Goal: Task Accomplishment & Management: Manage account settings

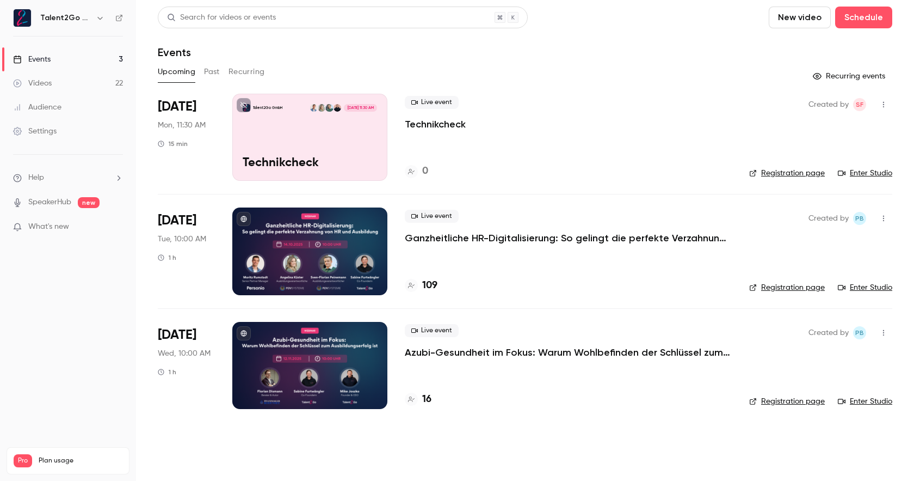
click at [319, 219] on div at bounding box center [309, 250] width 155 height 87
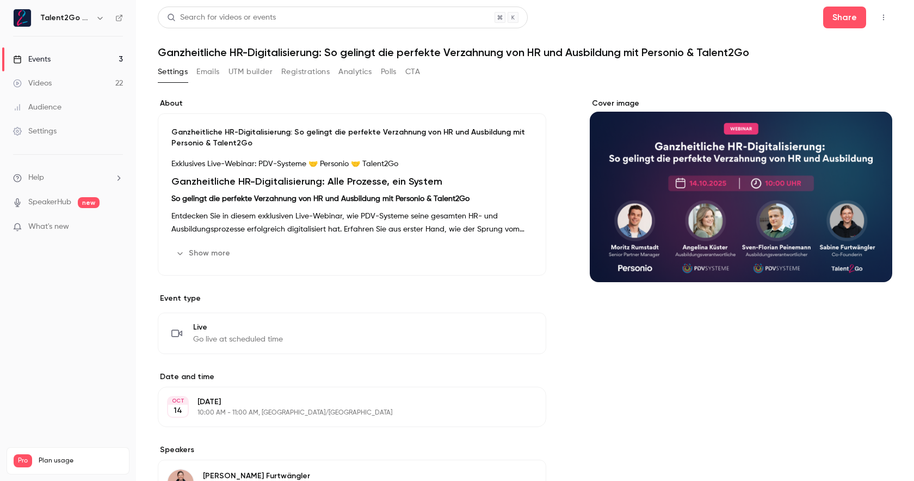
click at [220, 250] on button "Show more" at bounding box center [203, 252] width 65 height 17
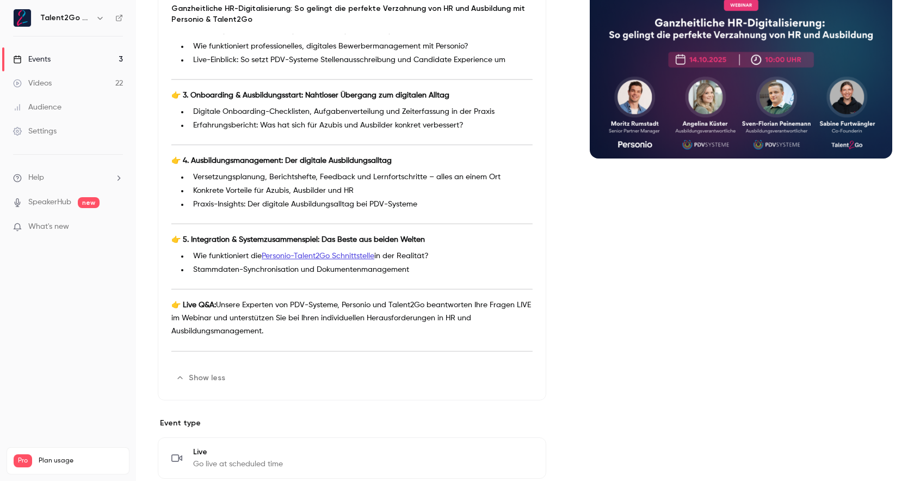
scroll to position [369, 0]
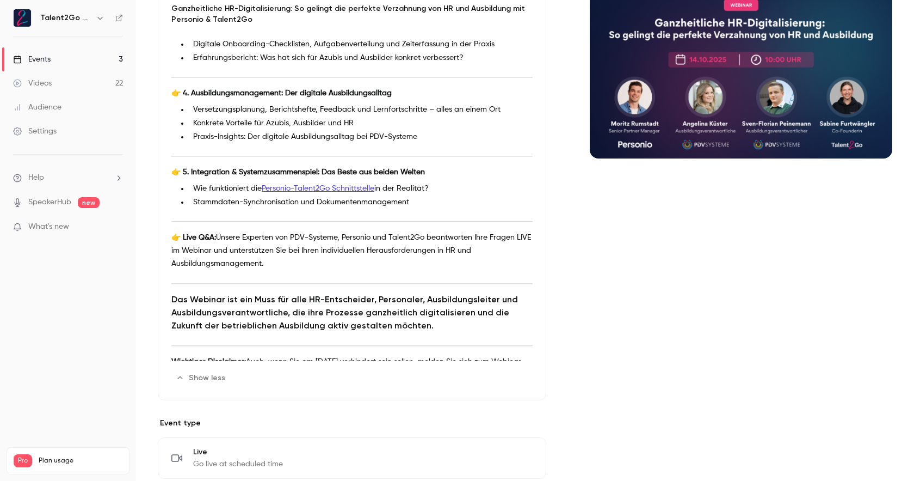
click at [276, 261] on p "👉 Live Q&A: Unsere Experten von PDV-Systeme, Personio und Talent2Go beantworten…" at bounding box center [351, 250] width 361 height 39
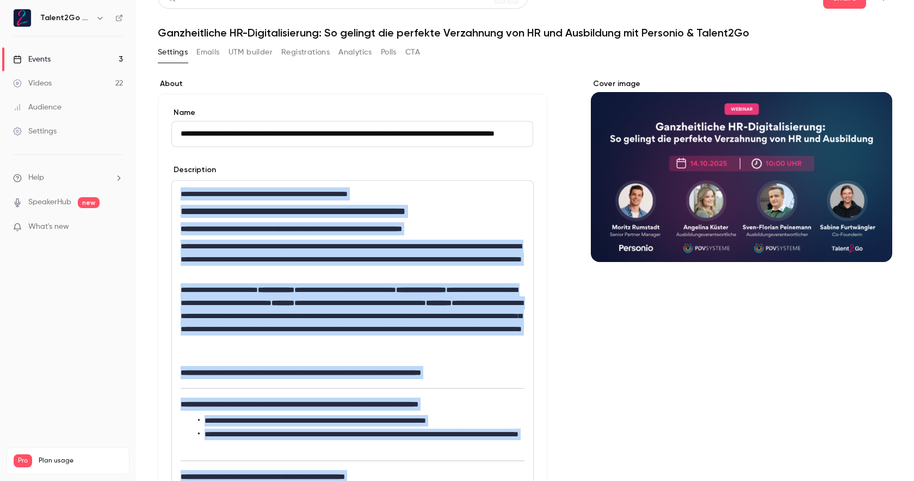
scroll to position [0, 0]
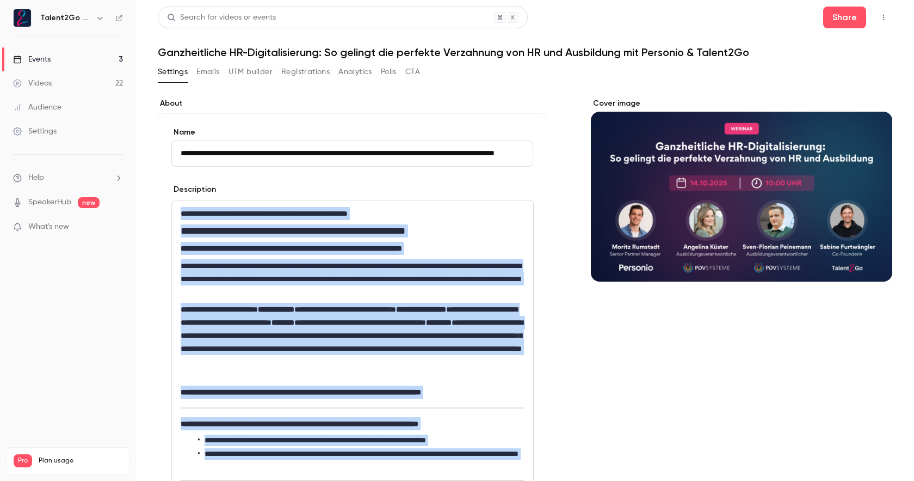
drag, startPoint x: 392, startPoint y: 380, endPoint x: 180, endPoint y: 216, distance: 268.8
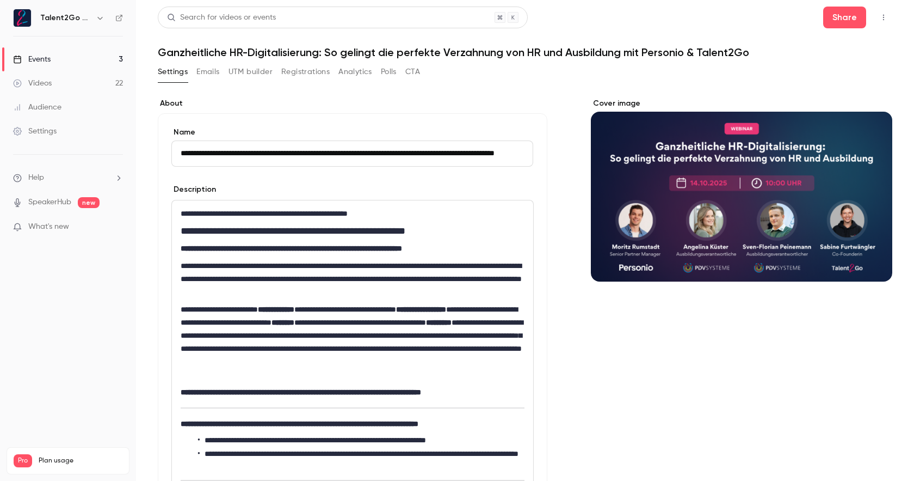
click at [684, 135] on div "Cover image" at bounding box center [742, 189] width 302 height 183
click at [0, 0] on input "Cover image" at bounding box center [0, 0] width 0 height 0
click at [308, 70] on button "Registrations" at bounding box center [305, 71] width 48 height 17
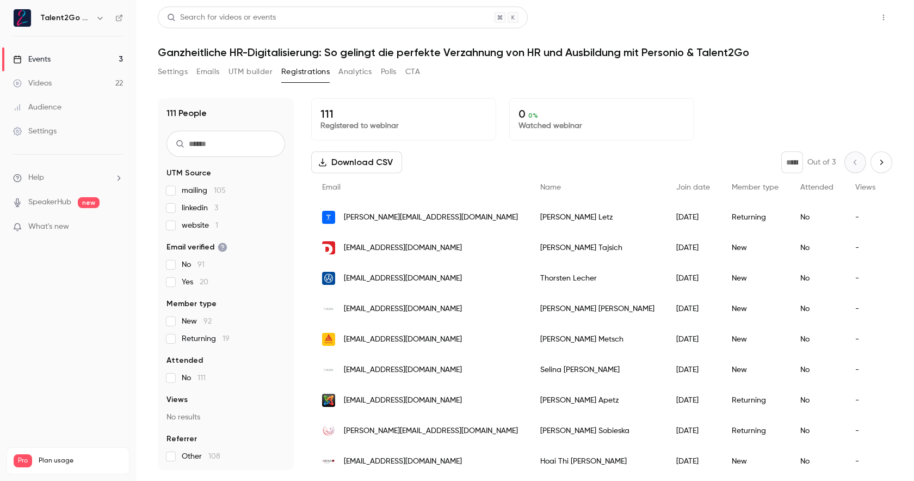
click at [863, 14] on button "Share" at bounding box center [844, 18] width 43 height 22
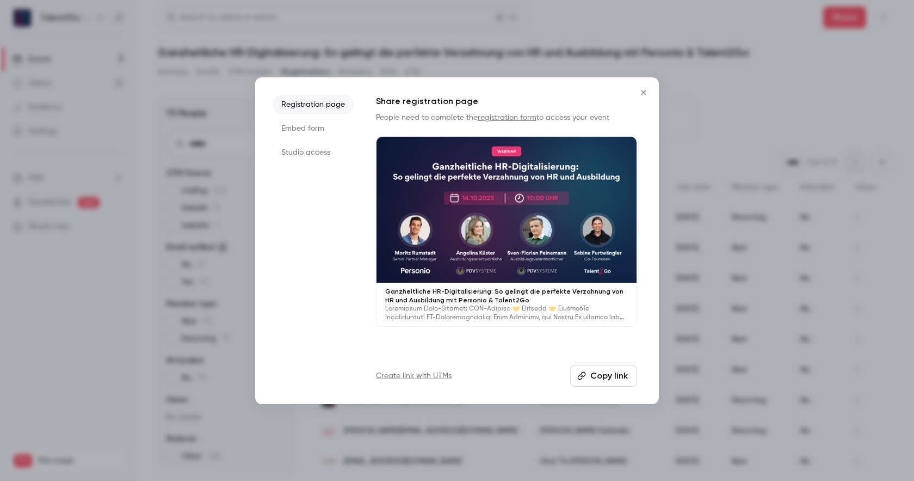
click at [605, 372] on button "Copy link" at bounding box center [603, 376] width 67 height 22
